Goal: Task Accomplishment & Management: Use online tool/utility

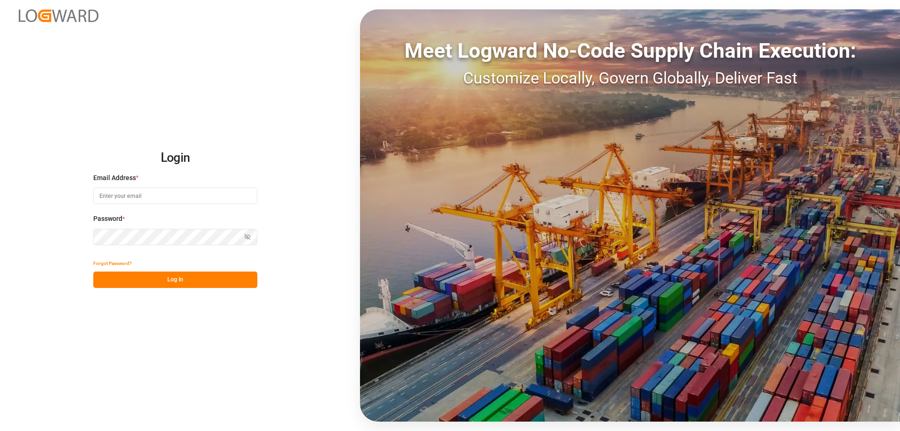
type input "[EMAIL_ADDRESS][DOMAIN_NAME]"
click at [181, 284] on button "Log In" at bounding box center [175, 279] width 164 height 16
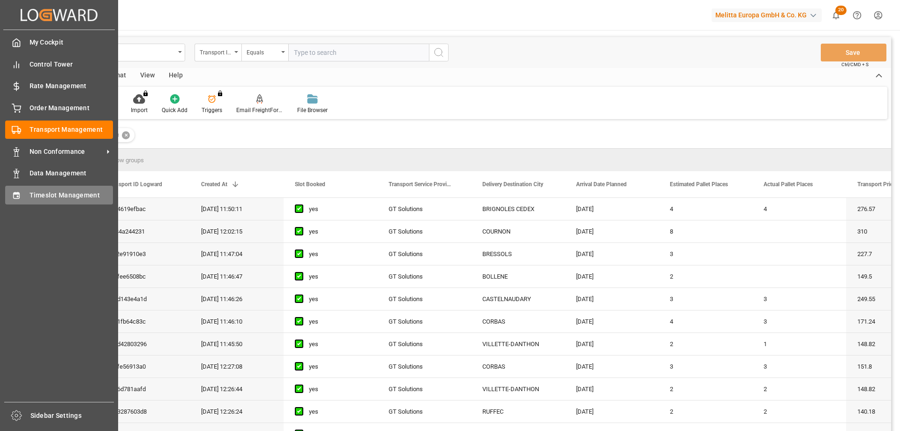
click at [16, 196] on icon at bounding box center [16, 195] width 9 height 9
